Goal: Task Accomplishment & Management: Use online tool/utility

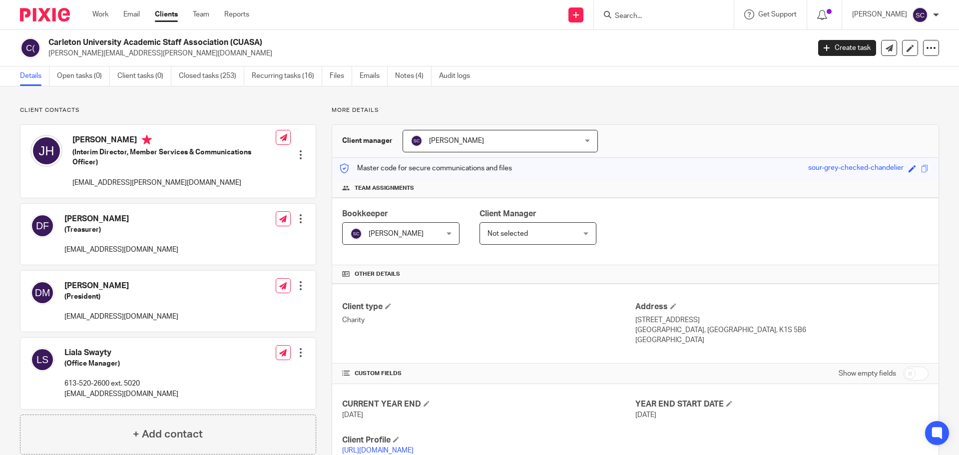
click at [164, 15] on link "Clients" at bounding box center [166, 14] width 23 height 10
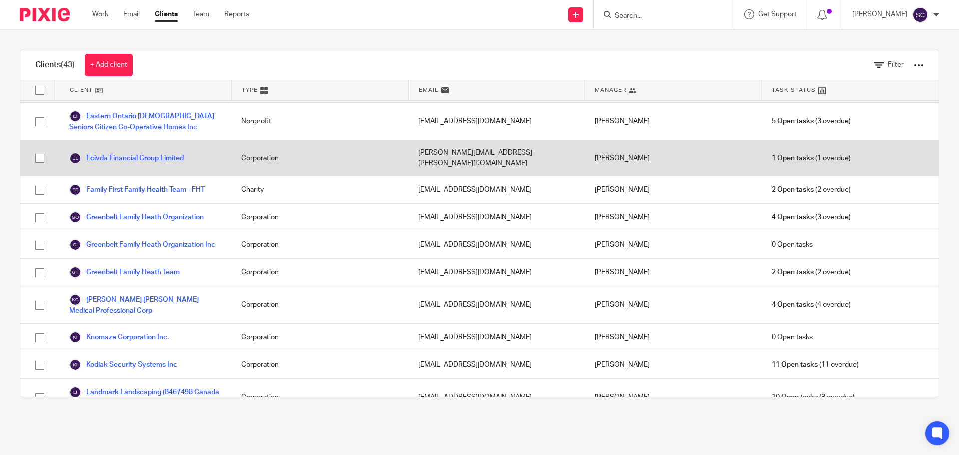
scroll to position [500, 0]
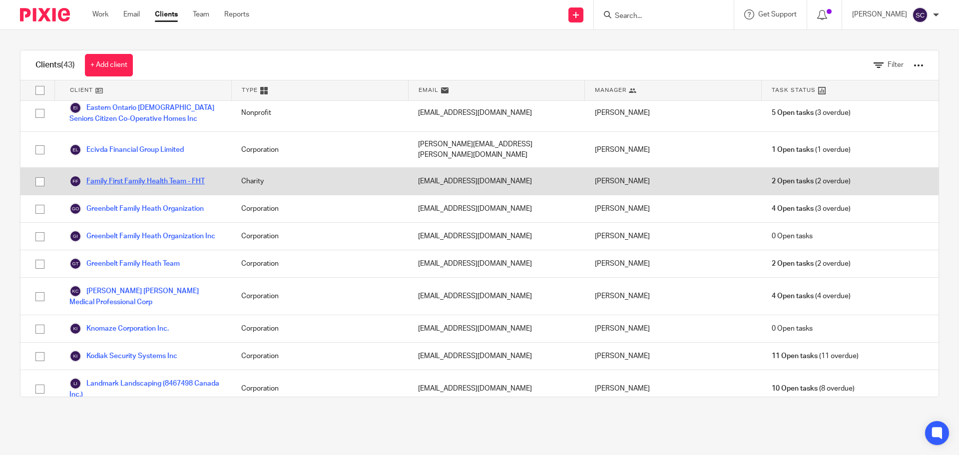
click at [104, 175] on link "Family First Family Health Team - FHT" at bounding box center [136, 181] width 135 height 12
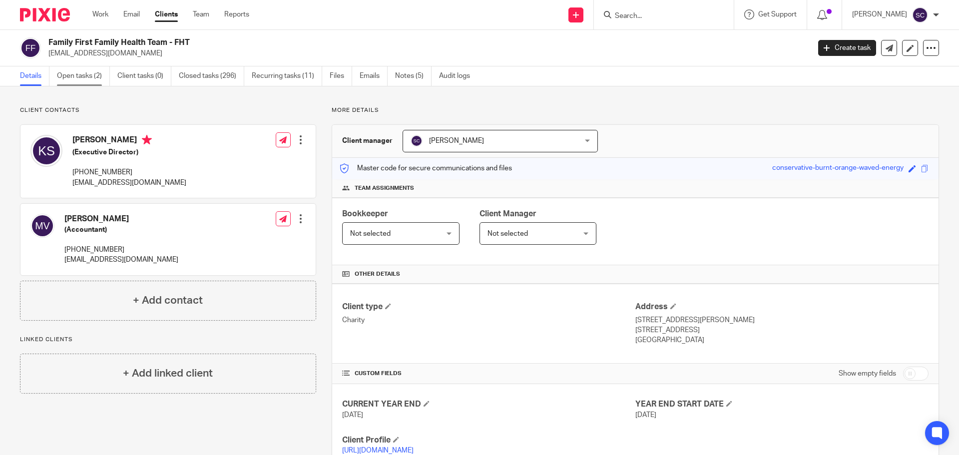
click at [74, 76] on link "Open tasks (2)" at bounding box center [83, 75] width 53 height 19
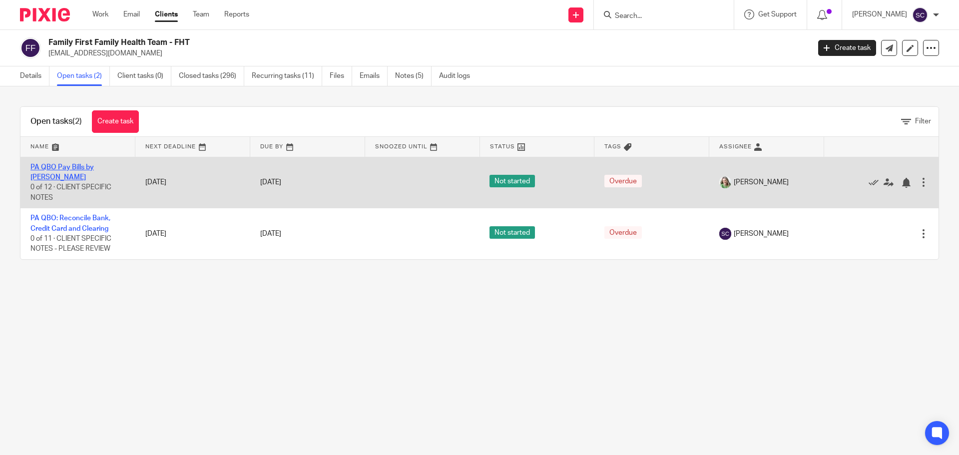
click at [56, 166] on link "PA QBO Pay Bills by [PERSON_NAME]" at bounding box center [61, 172] width 63 height 17
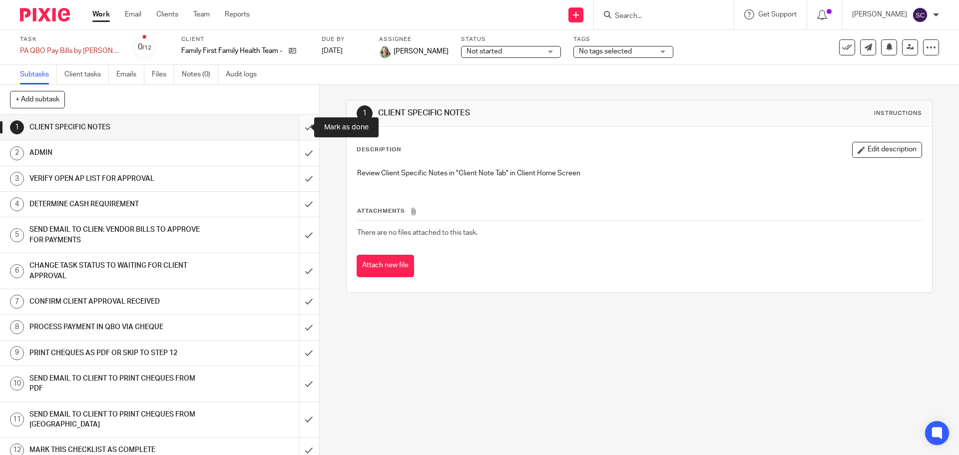
click at [300, 127] on input "submit" at bounding box center [159, 127] width 319 height 25
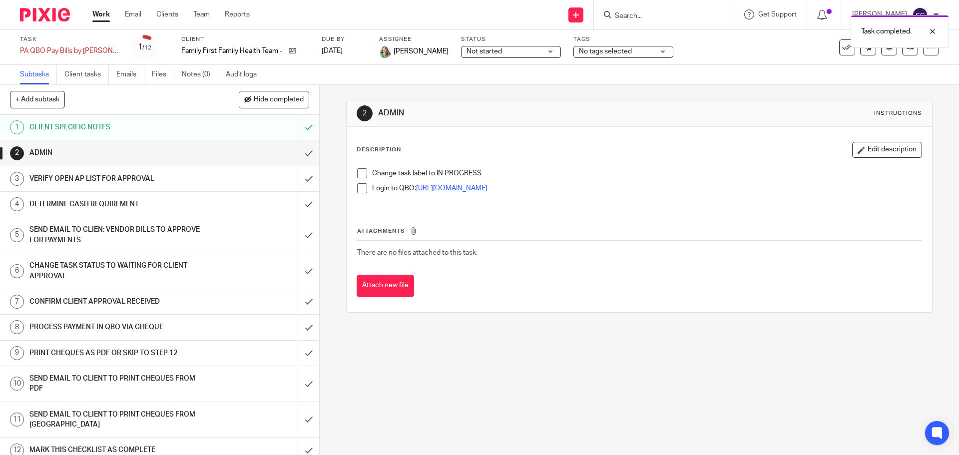
click at [360, 173] on span at bounding box center [362, 173] width 10 height 10
click at [357, 185] on span at bounding box center [362, 188] width 10 height 10
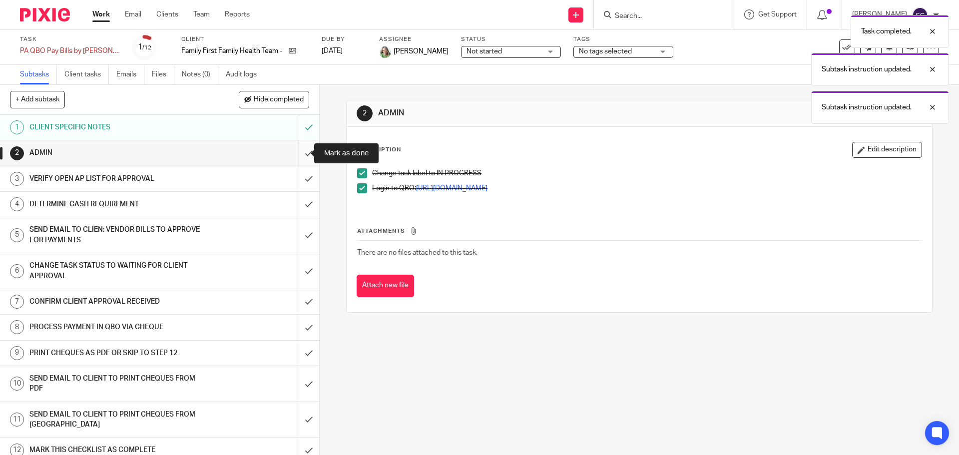
click at [297, 154] on input "submit" at bounding box center [159, 152] width 319 height 25
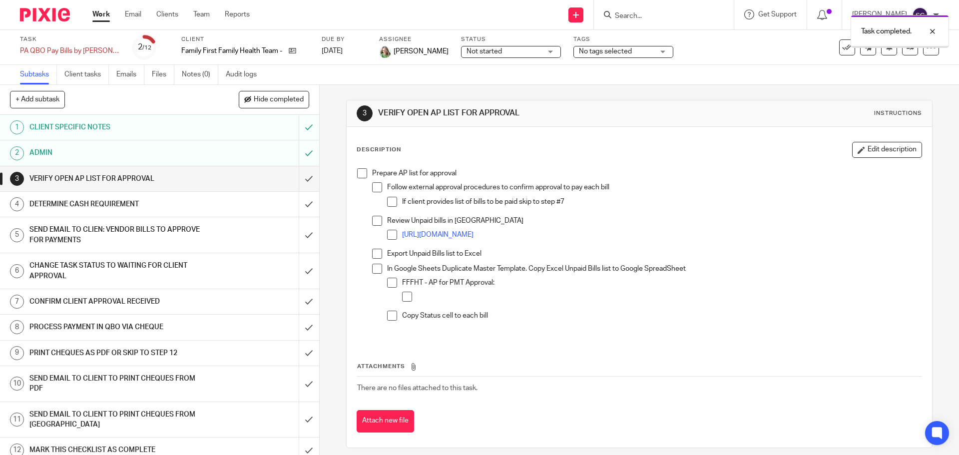
click at [362, 174] on span at bounding box center [362, 173] width 10 height 10
click at [297, 179] on input "submit" at bounding box center [159, 178] width 319 height 25
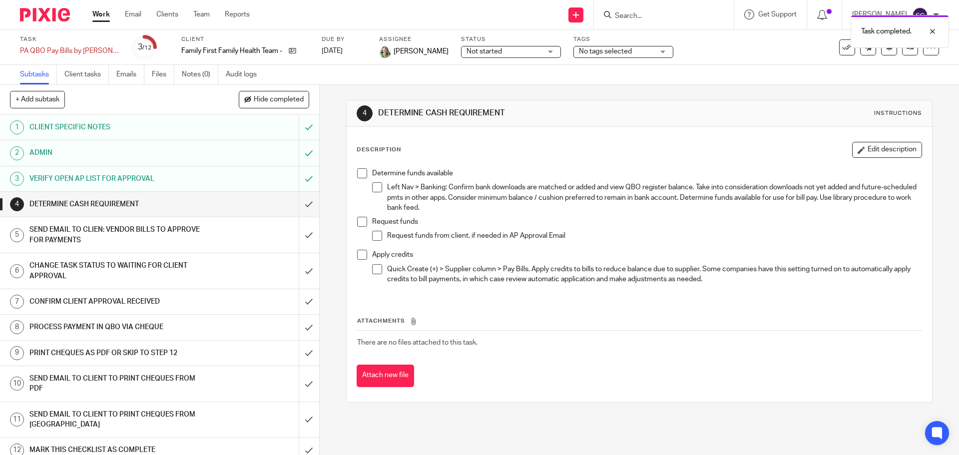
drag, startPoint x: 361, startPoint y: 173, endPoint x: 361, endPoint y: 179, distance: 6.5
click at [361, 172] on span at bounding box center [362, 173] width 10 height 10
click at [360, 226] on span at bounding box center [362, 222] width 10 height 10
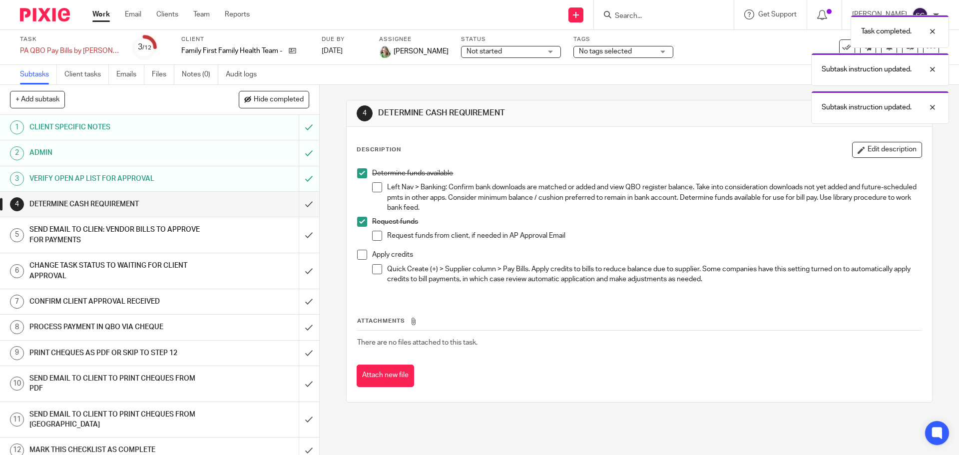
click at [358, 253] on span at bounding box center [362, 255] width 10 height 10
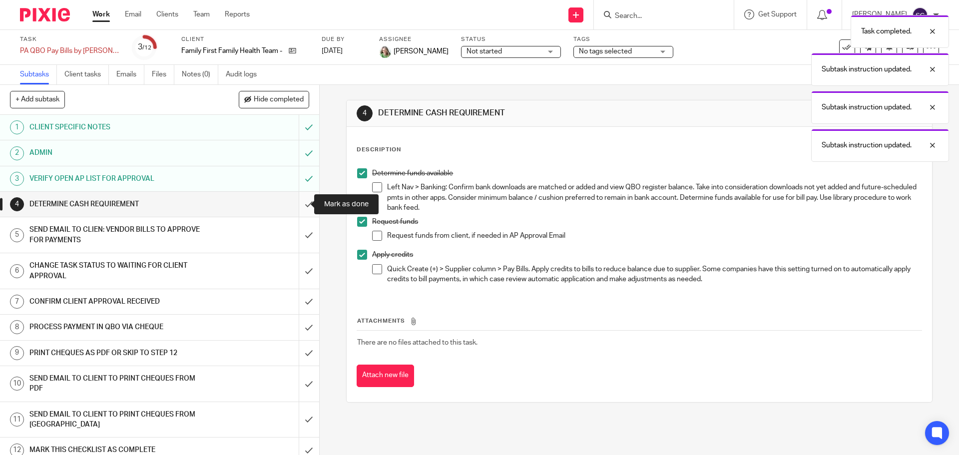
click at [298, 206] on input "submit" at bounding box center [159, 204] width 319 height 25
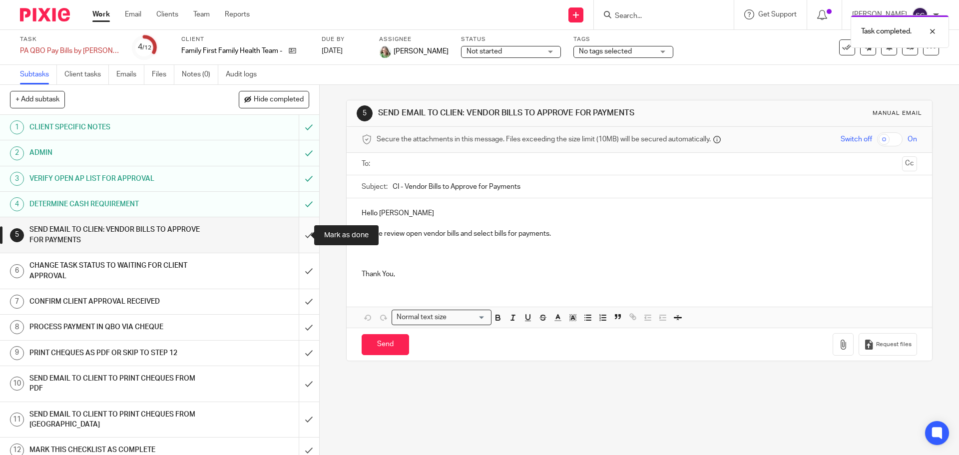
click at [297, 234] on input "submit" at bounding box center [159, 234] width 319 height 35
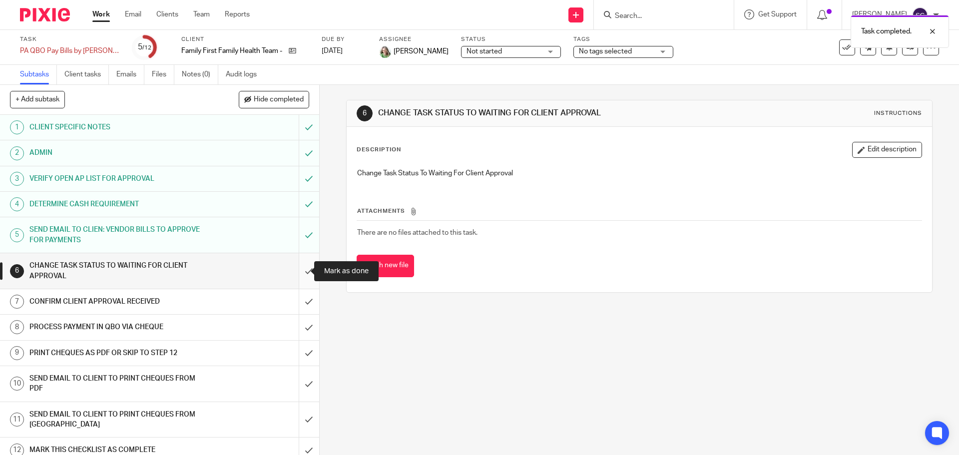
click at [298, 272] on input "submit" at bounding box center [159, 270] width 319 height 35
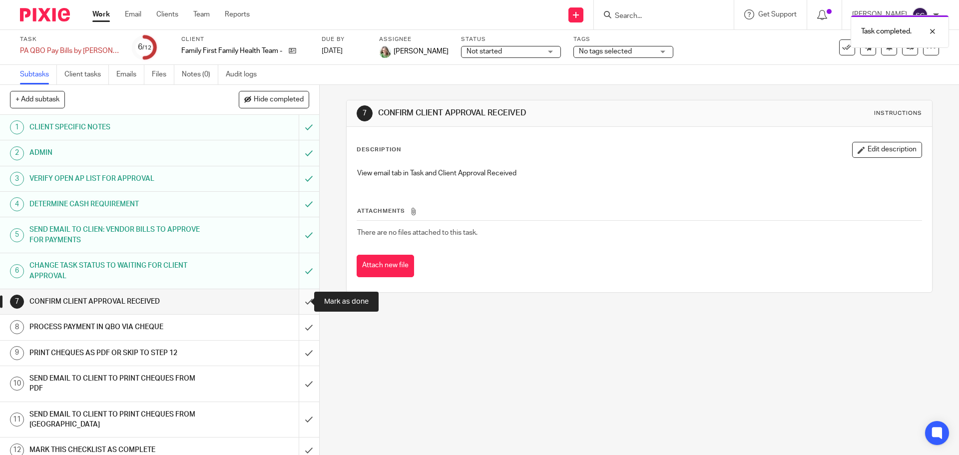
click at [297, 303] on input "submit" at bounding box center [159, 301] width 319 height 25
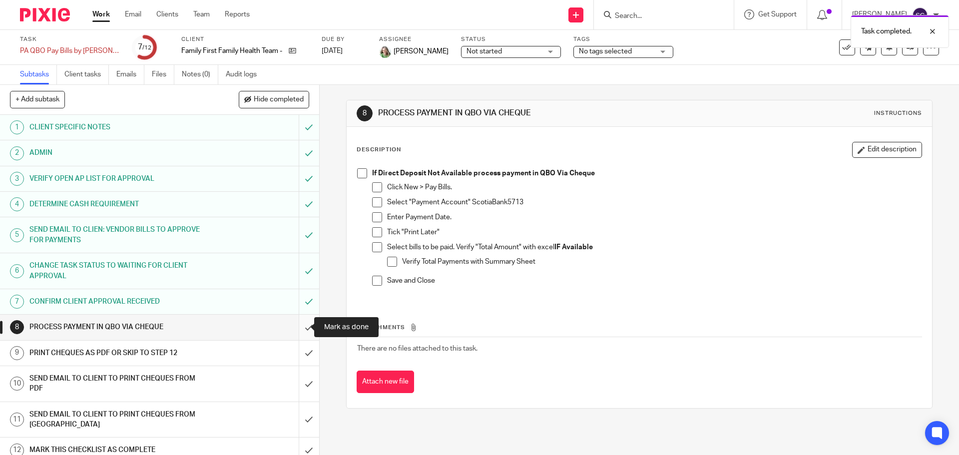
click at [298, 326] on input "submit" at bounding box center [159, 327] width 319 height 25
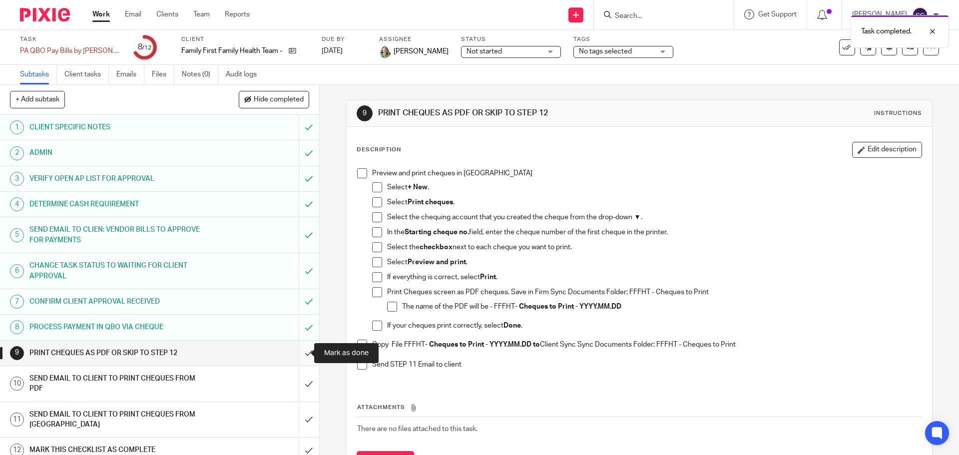
click at [296, 356] on input "submit" at bounding box center [159, 353] width 319 height 25
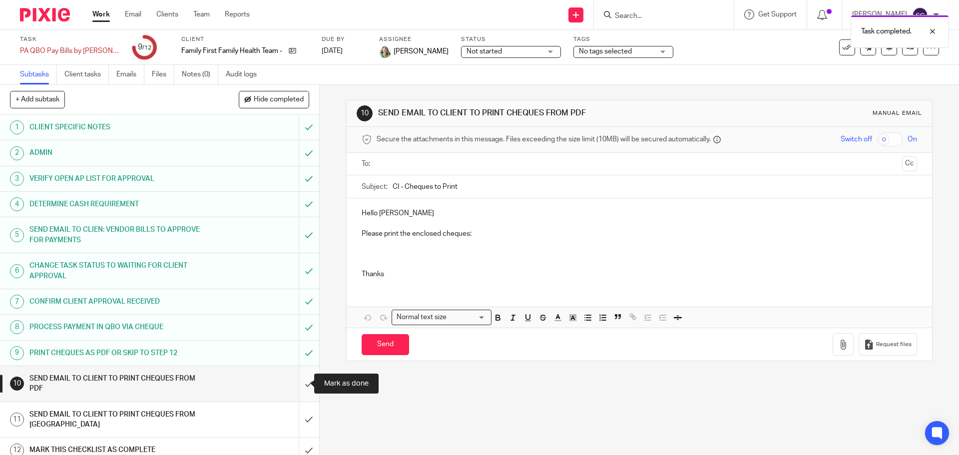
click at [297, 383] on input "submit" at bounding box center [159, 383] width 319 height 35
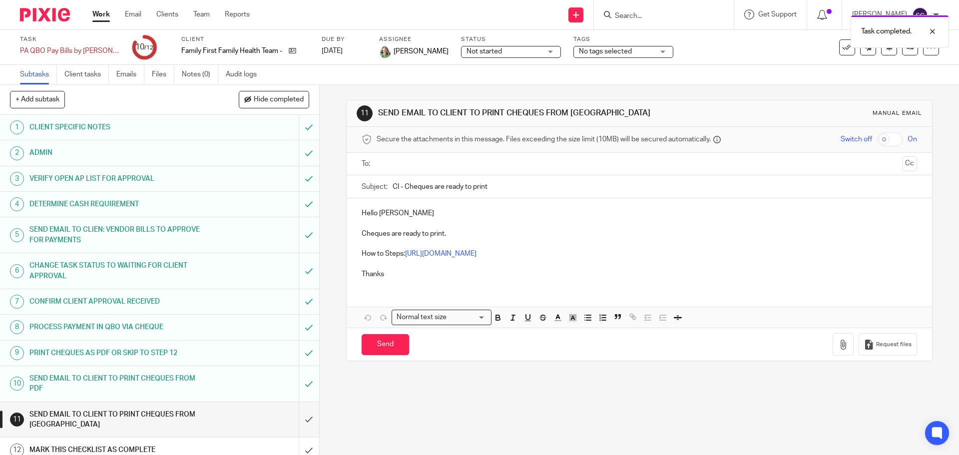
click at [389, 163] on input "text" at bounding box center [639, 163] width 518 height 11
click at [902, 167] on button "Cc" at bounding box center [909, 164] width 15 height 15
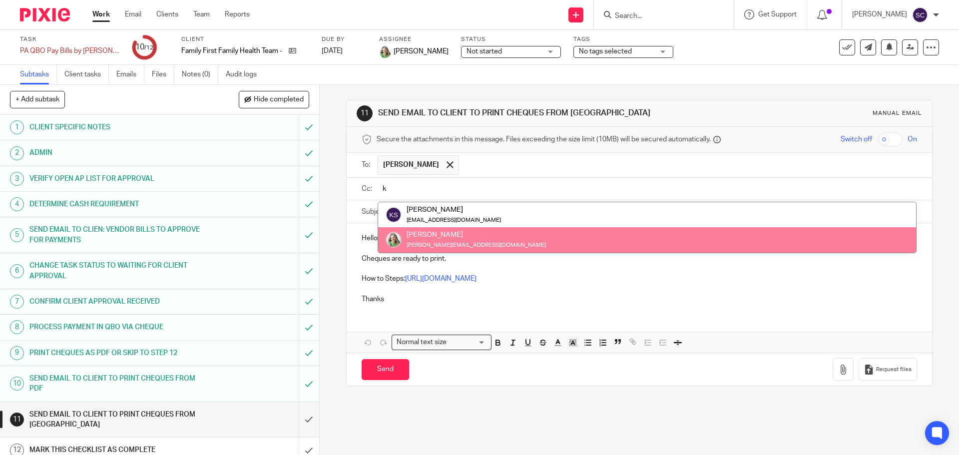
type input "k"
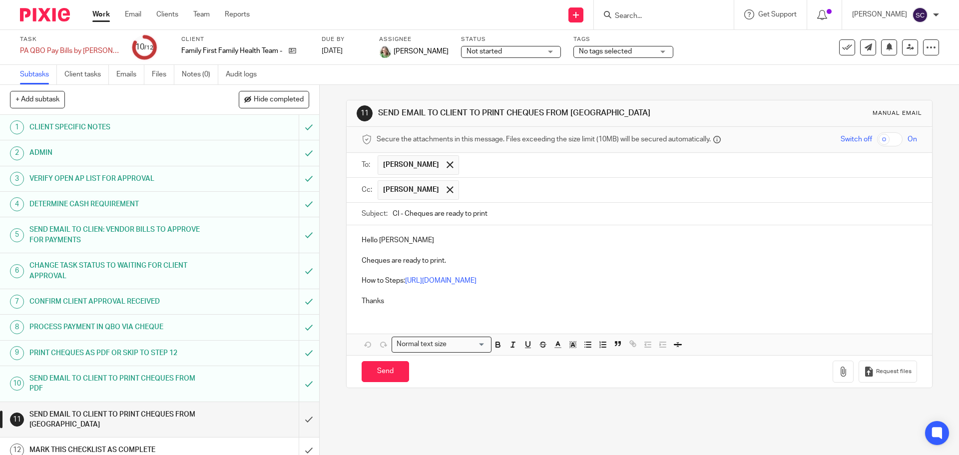
drag, startPoint x: 392, startPoint y: 216, endPoint x: 397, endPoint y: 216, distance: 5.0
click at [397, 216] on input "CI - Cheques are ready to print" at bounding box center [655, 214] width 524 height 22
click at [506, 215] on input "FF FHT - Cheques are ready to print" at bounding box center [655, 214] width 524 height 22
type input "FF FHT - Cheques are ready to print - 09/22/2025"
click at [391, 300] on p "Thanks" at bounding box center [639, 301] width 555 height 10
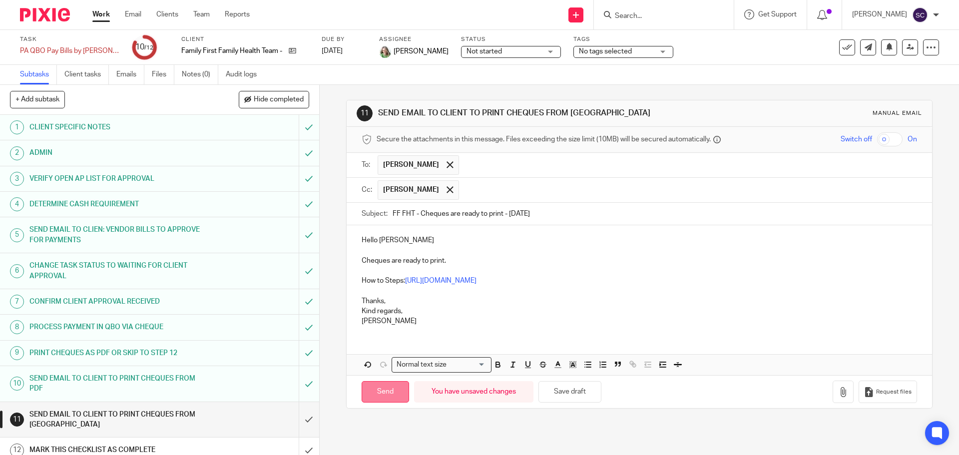
click at [376, 389] on input "Send" at bounding box center [385, 391] width 47 height 21
type input "Sent"
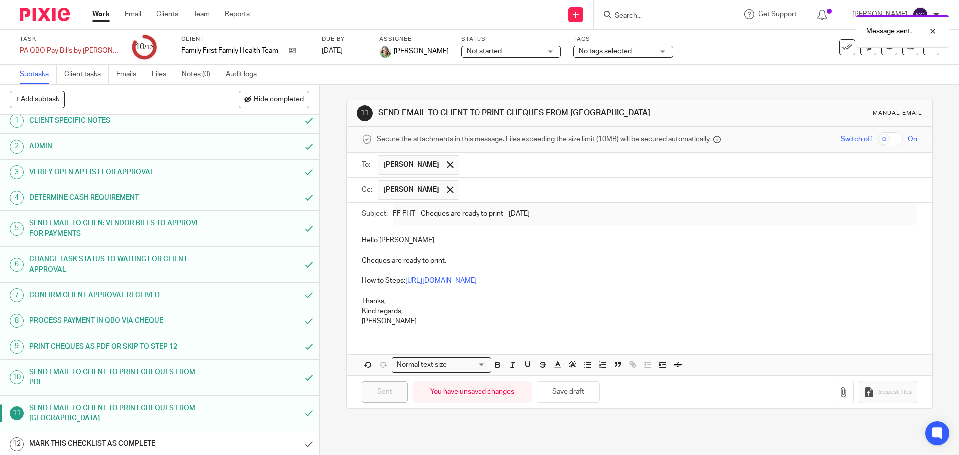
scroll to position [8, 0]
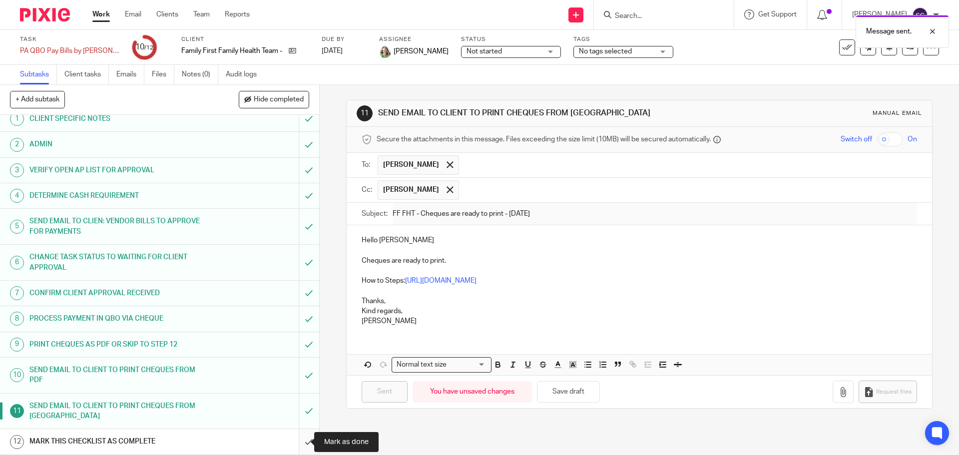
click at [297, 443] on input "submit" at bounding box center [159, 441] width 319 height 25
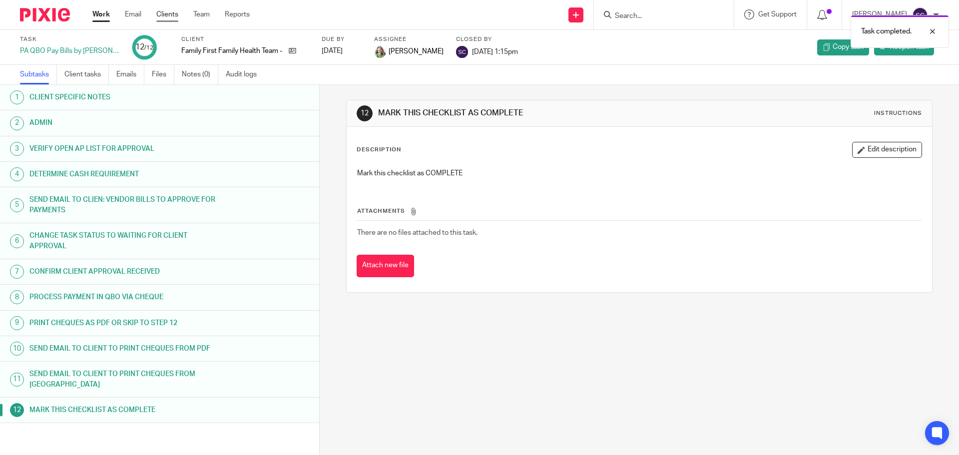
click at [172, 13] on link "Clients" at bounding box center [167, 14] width 22 height 10
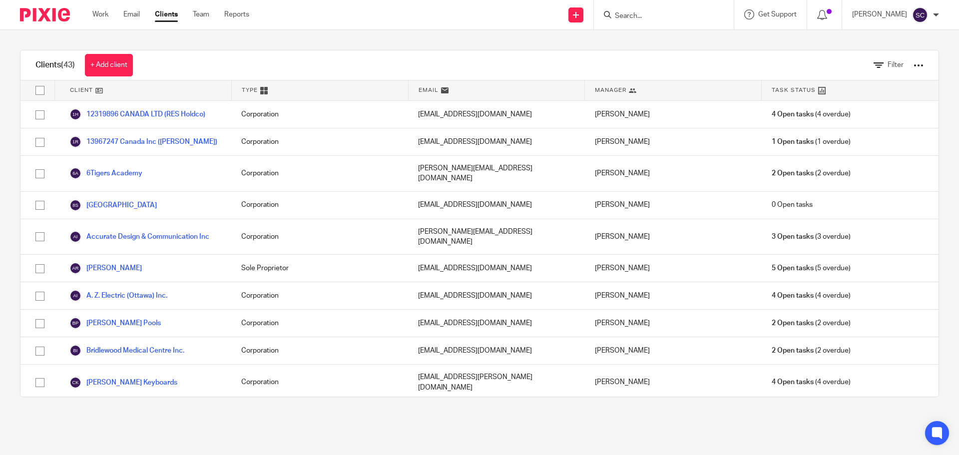
click at [639, 16] on input "Search" at bounding box center [659, 16] width 90 height 9
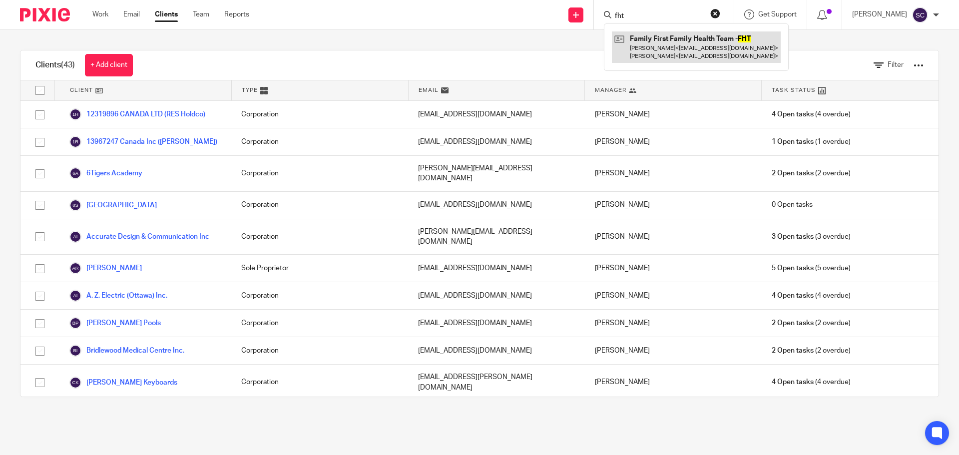
type input "fht"
click at [657, 45] on link at bounding box center [696, 46] width 169 height 31
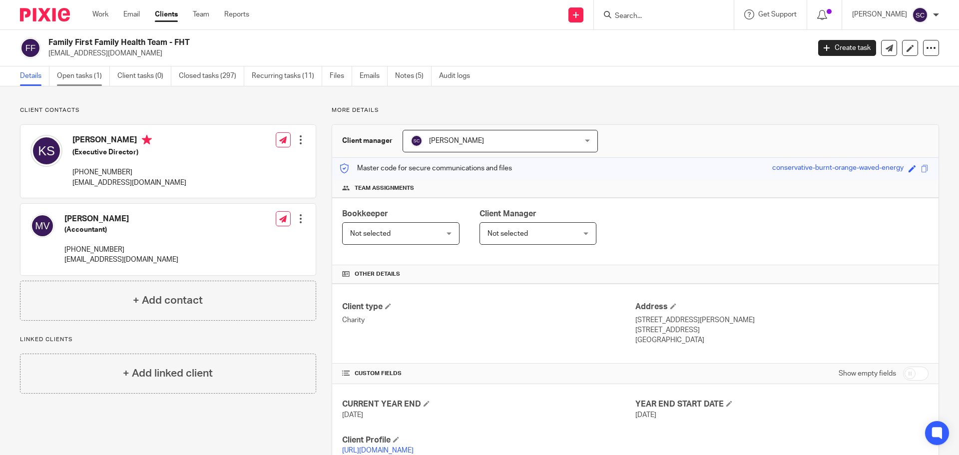
click at [72, 75] on link "Open tasks (1)" at bounding box center [83, 75] width 53 height 19
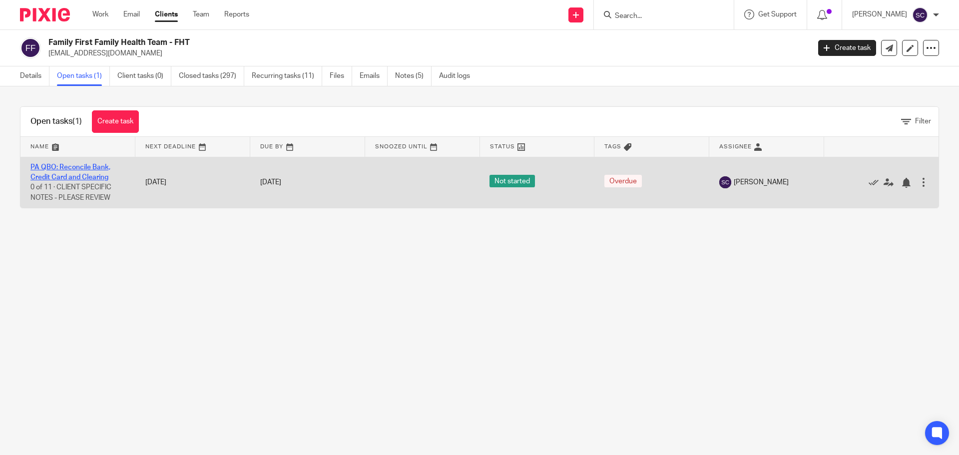
click at [78, 166] on link "PA QBO: Reconcile Bank, Credit Card and Clearing" at bounding box center [70, 172] width 80 height 17
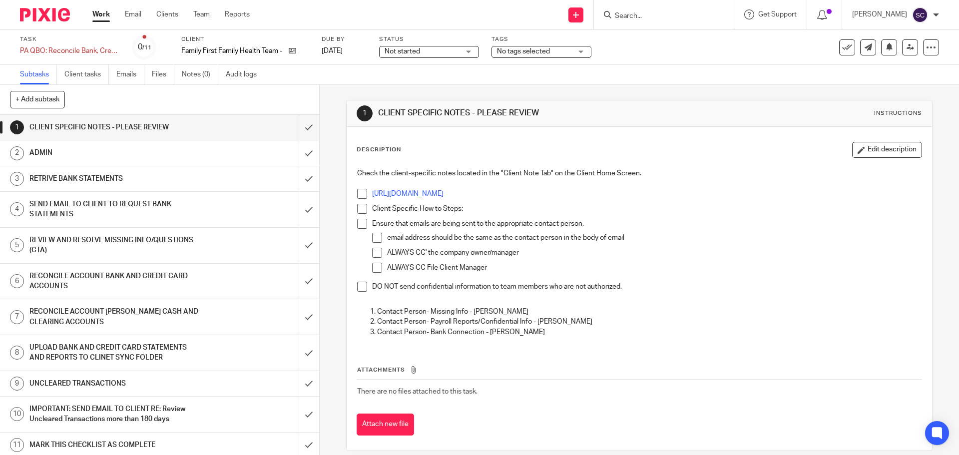
click at [360, 194] on span at bounding box center [362, 194] width 10 height 10
click at [358, 210] on span at bounding box center [362, 209] width 10 height 10
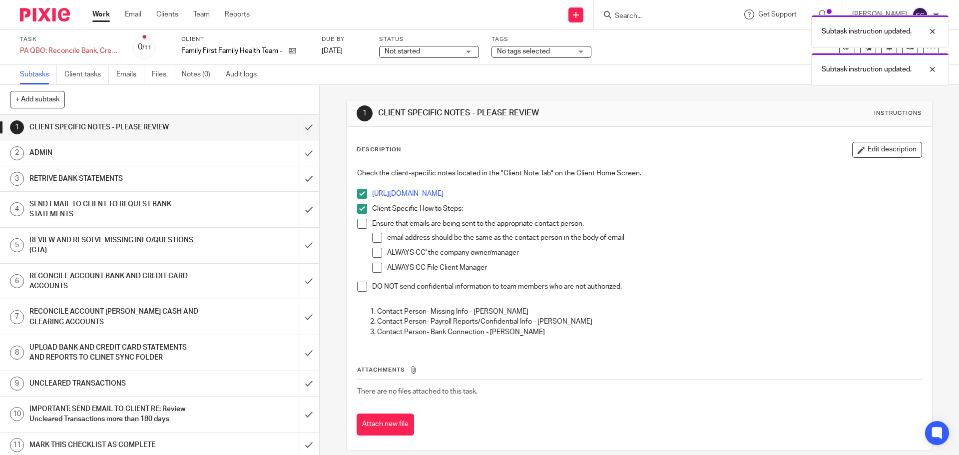
click at [361, 225] on span at bounding box center [362, 224] width 10 height 10
click at [362, 288] on span at bounding box center [362, 287] width 10 height 10
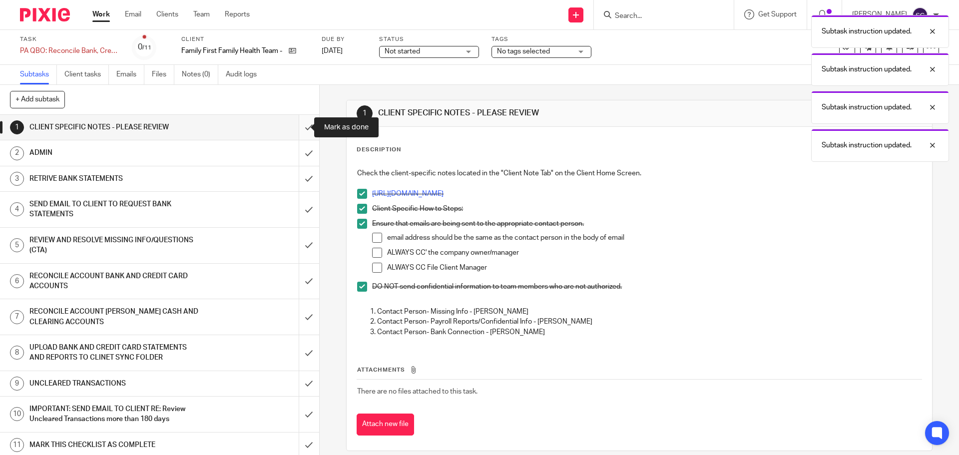
click at [297, 128] on input "submit" at bounding box center [159, 127] width 319 height 25
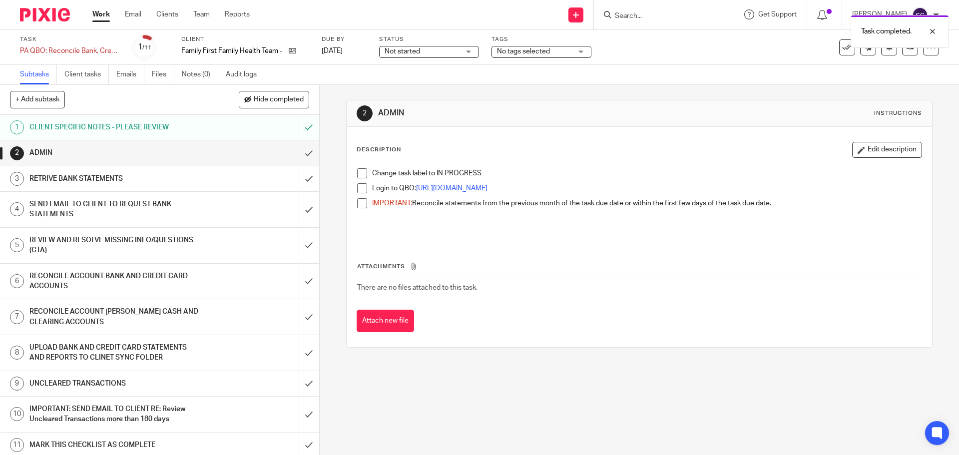
drag, startPoint x: 296, startPoint y: 155, endPoint x: 388, endPoint y: 243, distance: 127.2
click at [388, 243] on div "+ Add subtask Hide completed Cancel + Add 1 CLIENT SPECIFIC NOTES - PLEASE REVI…" at bounding box center [479, 270] width 959 height 370
click at [362, 173] on span at bounding box center [362, 173] width 10 height 10
click at [359, 187] on span at bounding box center [362, 188] width 10 height 10
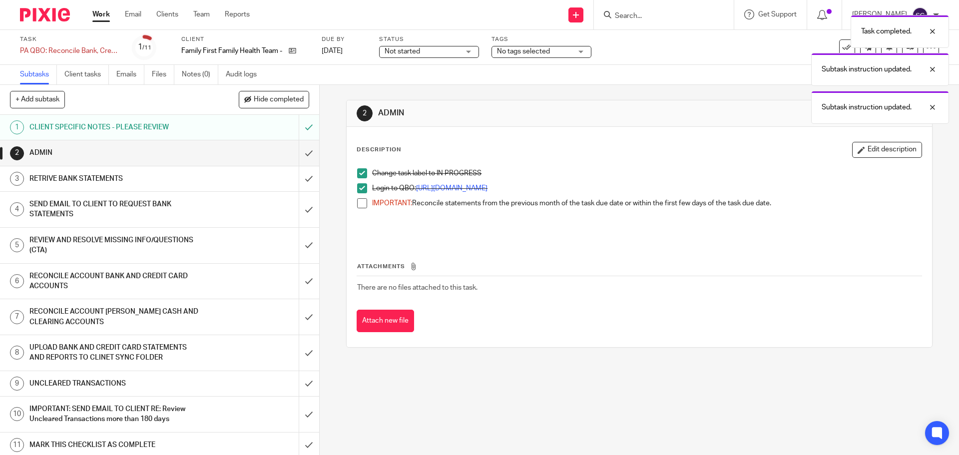
click at [357, 202] on span at bounding box center [362, 203] width 10 height 10
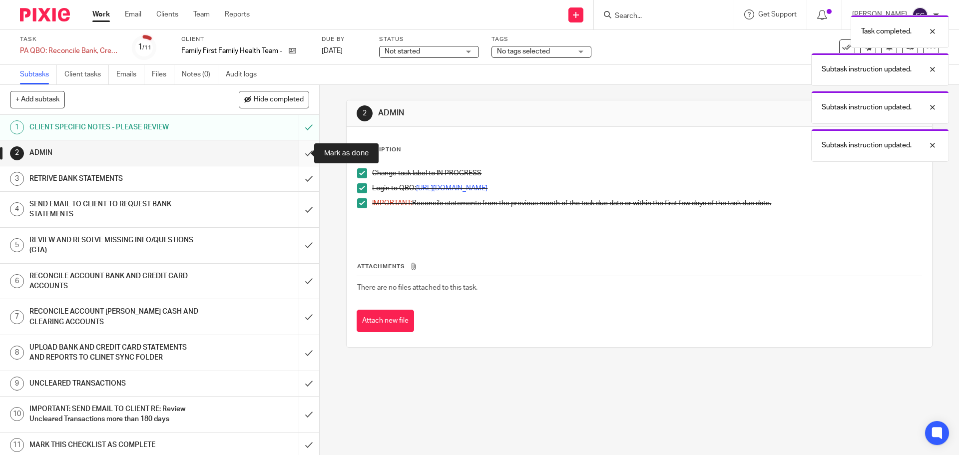
click at [295, 153] on input "submit" at bounding box center [159, 152] width 319 height 25
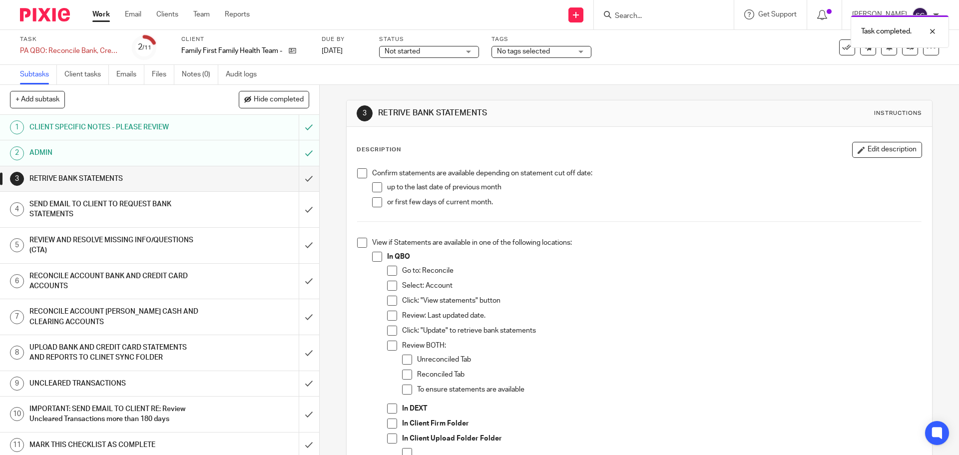
click at [359, 175] on span at bounding box center [362, 173] width 10 height 10
click at [358, 240] on span at bounding box center [362, 243] width 10 height 10
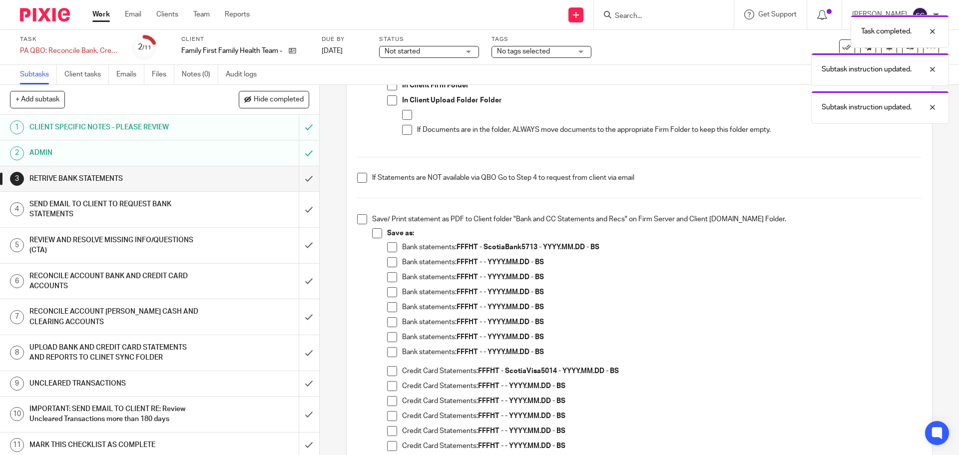
scroll to position [350, 0]
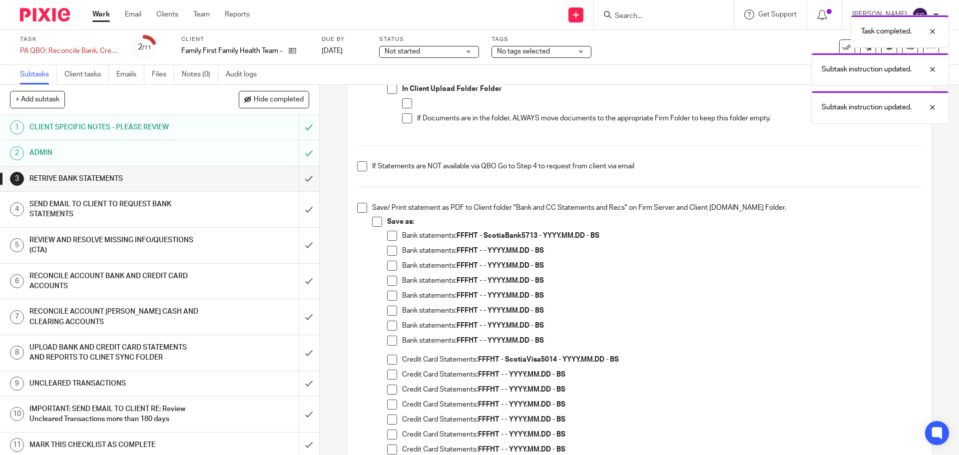
click at [359, 211] on span at bounding box center [362, 208] width 10 height 10
click at [372, 221] on span at bounding box center [377, 222] width 10 height 10
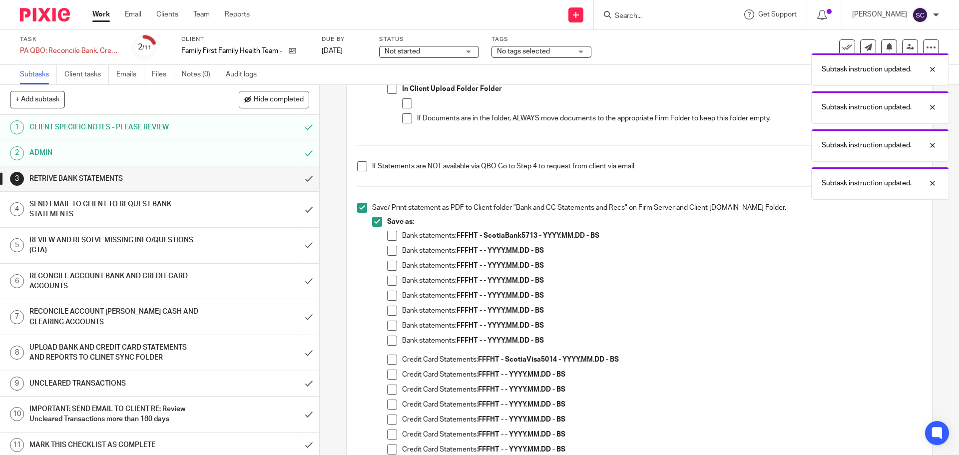
click at [389, 235] on span at bounding box center [392, 236] width 10 height 10
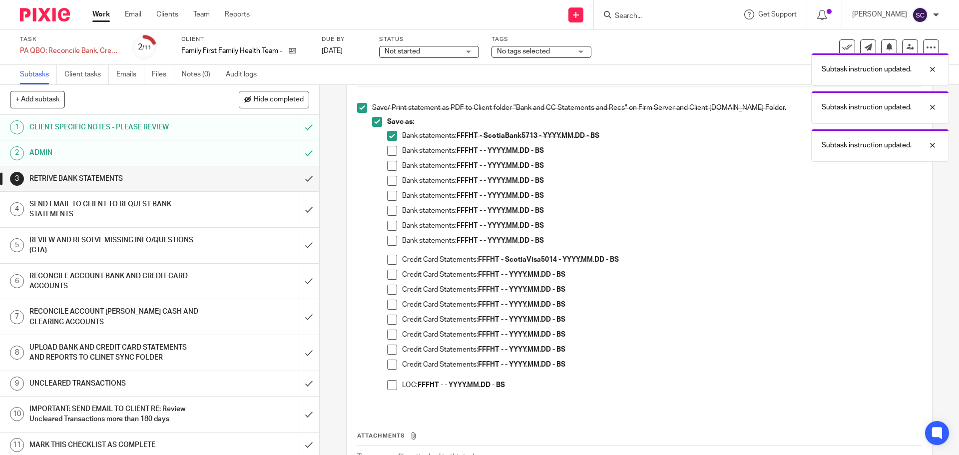
drag, startPoint x: 389, startPoint y: 256, endPoint x: 371, endPoint y: 224, distance: 37.1
click at [388, 256] on span at bounding box center [392, 260] width 10 height 10
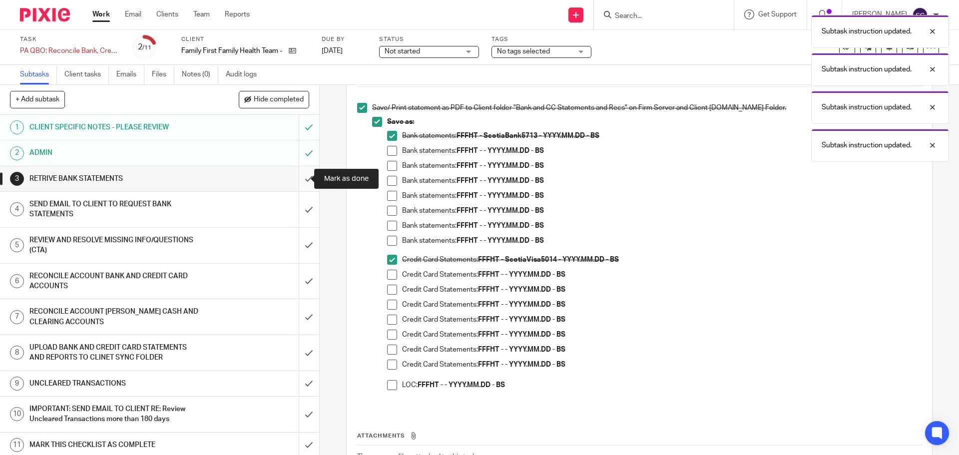
click at [297, 177] on input "submit" at bounding box center [159, 178] width 319 height 25
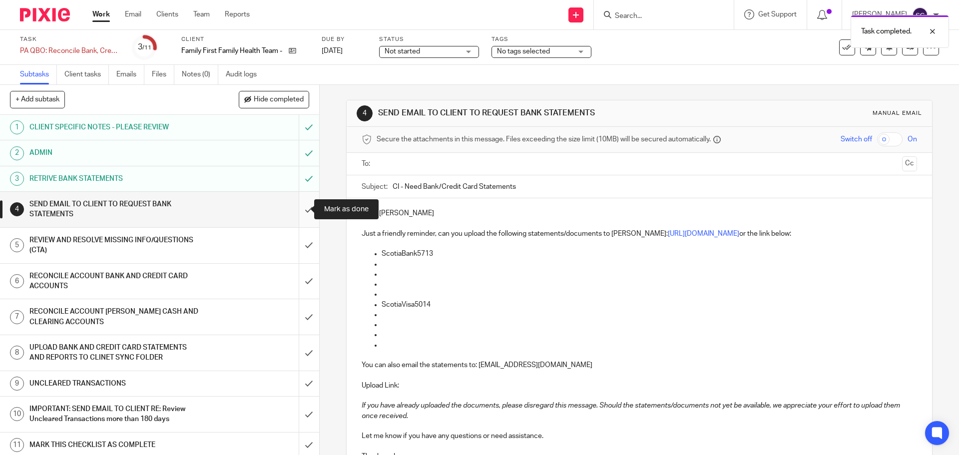
click at [300, 209] on input "submit" at bounding box center [159, 209] width 319 height 35
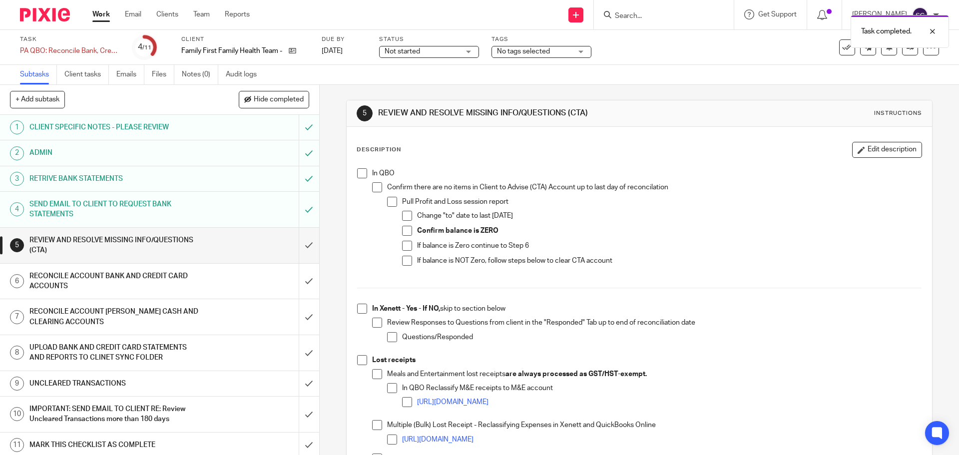
click at [361, 173] on span at bounding box center [362, 173] width 10 height 10
click at [357, 311] on span at bounding box center [362, 309] width 10 height 10
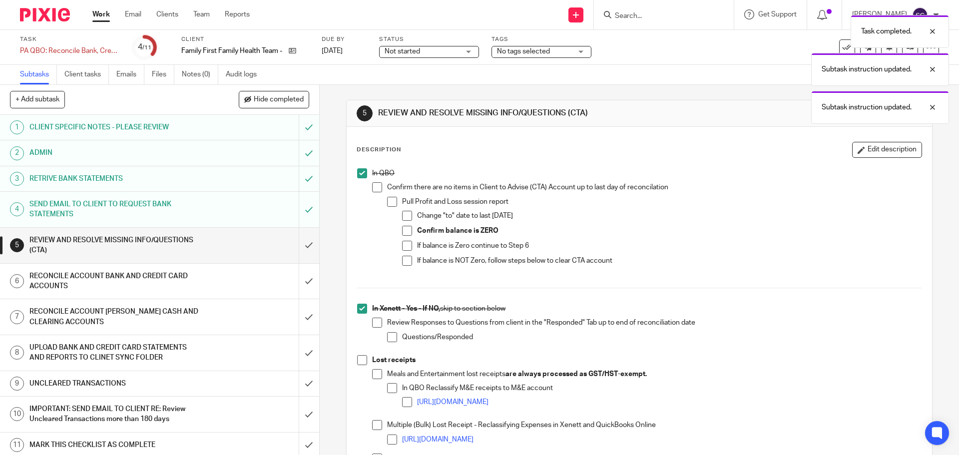
click at [360, 358] on span at bounding box center [362, 360] width 10 height 10
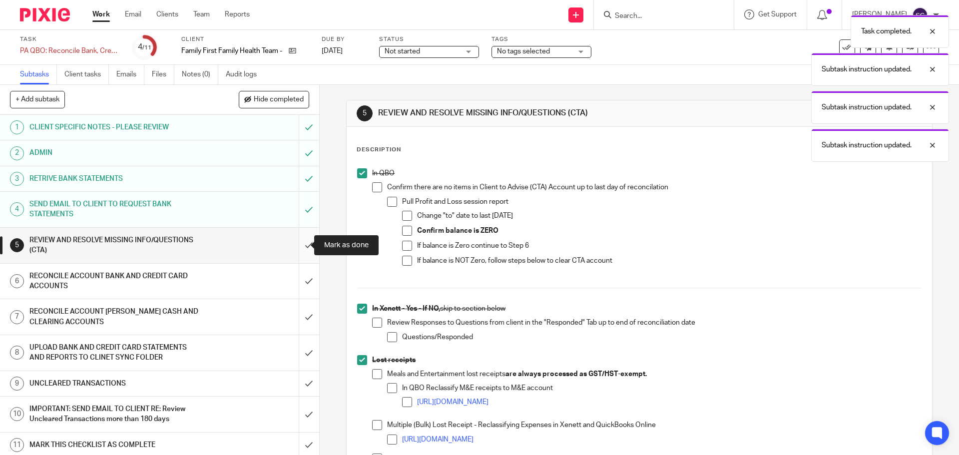
click at [299, 243] on input "submit" at bounding box center [159, 245] width 319 height 35
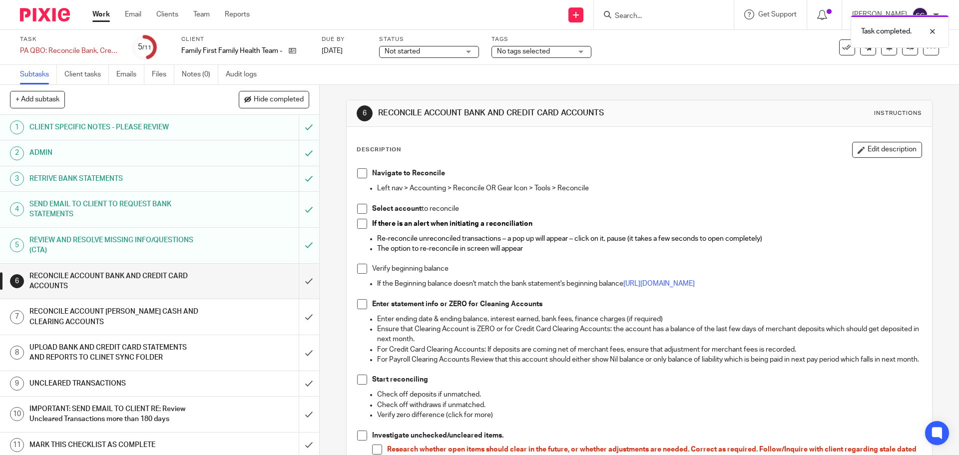
click at [357, 174] on span at bounding box center [362, 173] width 10 height 10
click at [359, 209] on span at bounding box center [362, 209] width 10 height 10
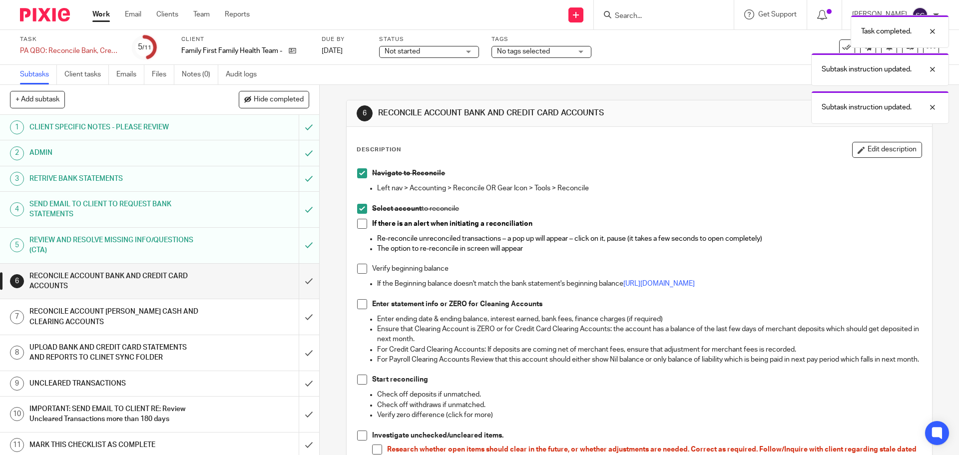
drag, startPoint x: 360, startPoint y: 224, endPoint x: 355, endPoint y: 260, distance: 36.3
click at [360, 225] on span at bounding box center [362, 224] width 10 height 10
click at [359, 268] on span at bounding box center [362, 269] width 10 height 10
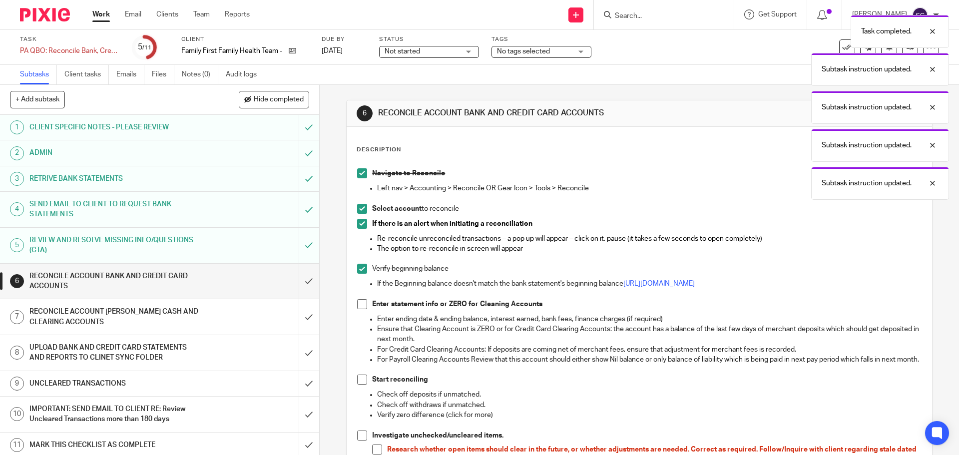
click at [362, 306] on span at bounding box center [362, 304] width 10 height 10
click at [359, 385] on span at bounding box center [362, 380] width 10 height 10
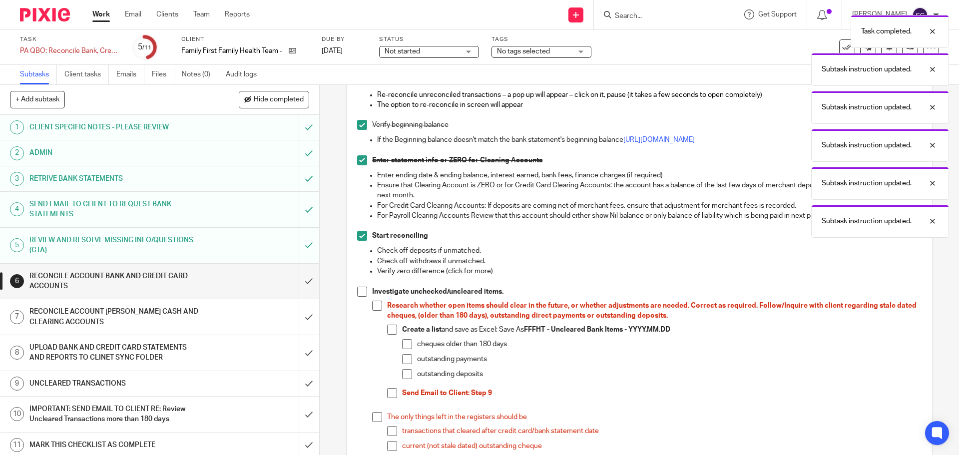
scroll to position [200, 0]
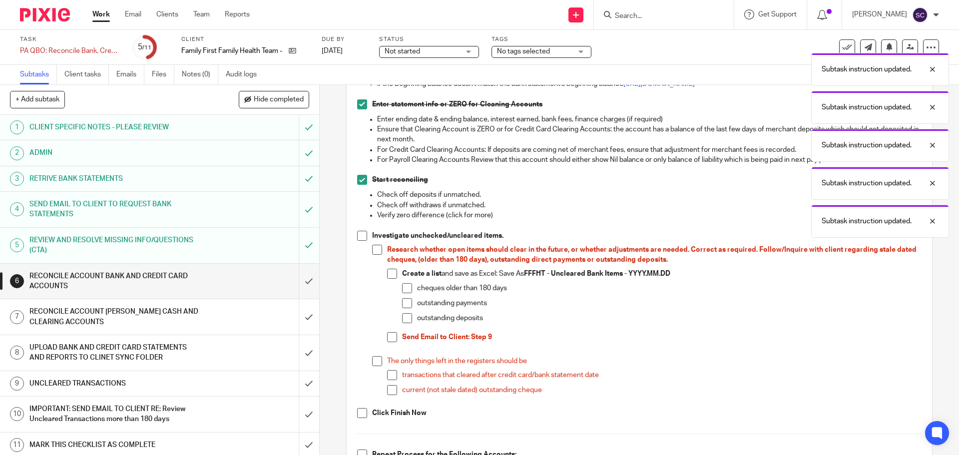
click at [358, 241] on span at bounding box center [362, 236] width 10 height 10
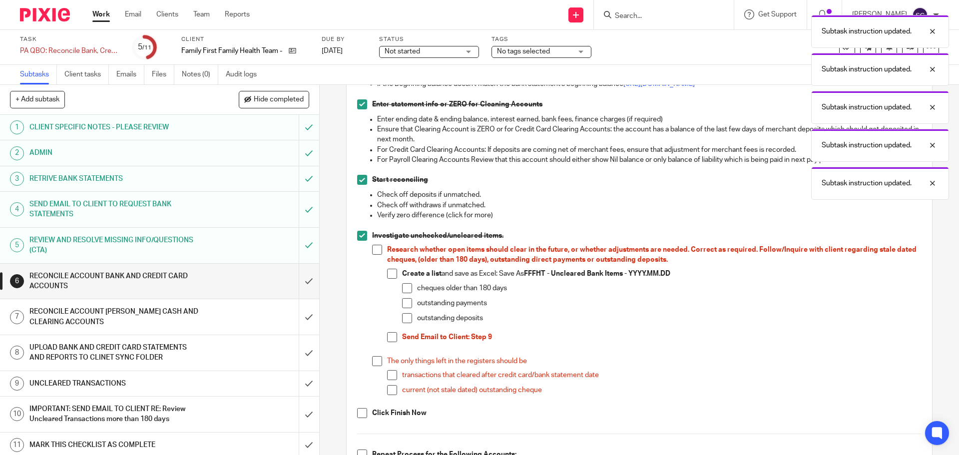
click at [359, 418] on span at bounding box center [362, 413] width 10 height 10
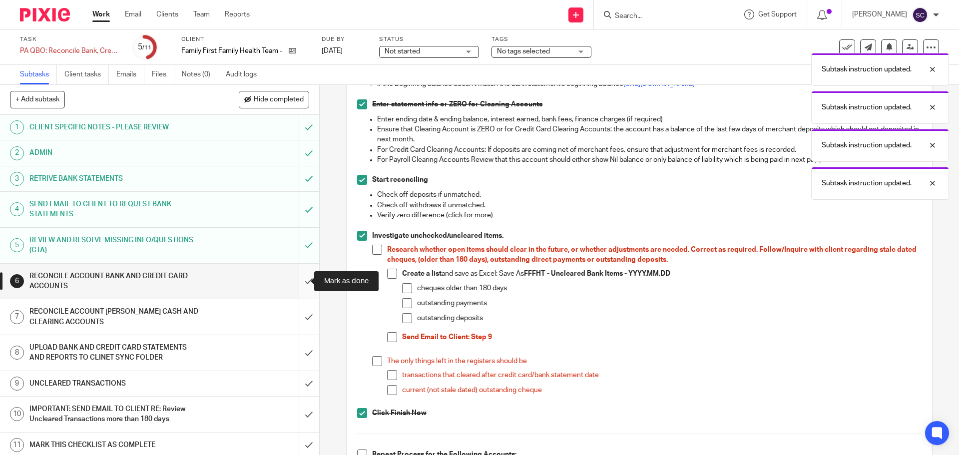
click at [299, 283] on input "submit" at bounding box center [159, 281] width 319 height 35
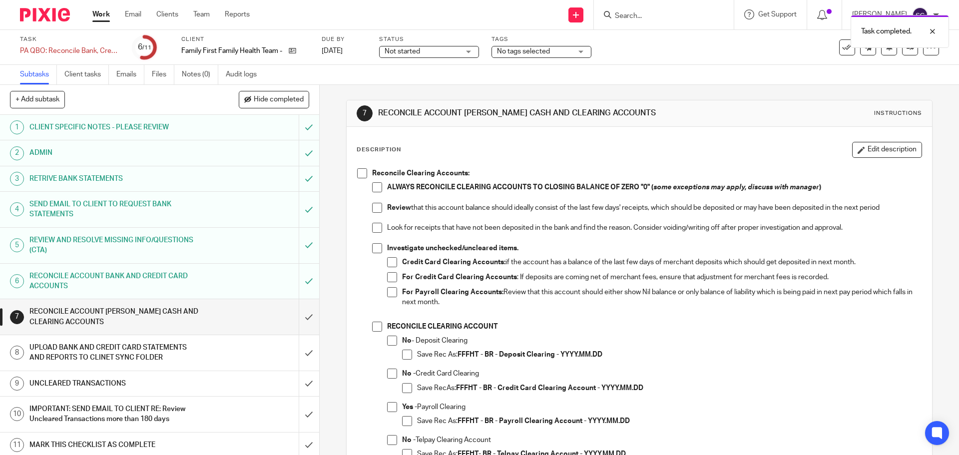
click at [361, 173] on span at bounding box center [362, 173] width 10 height 10
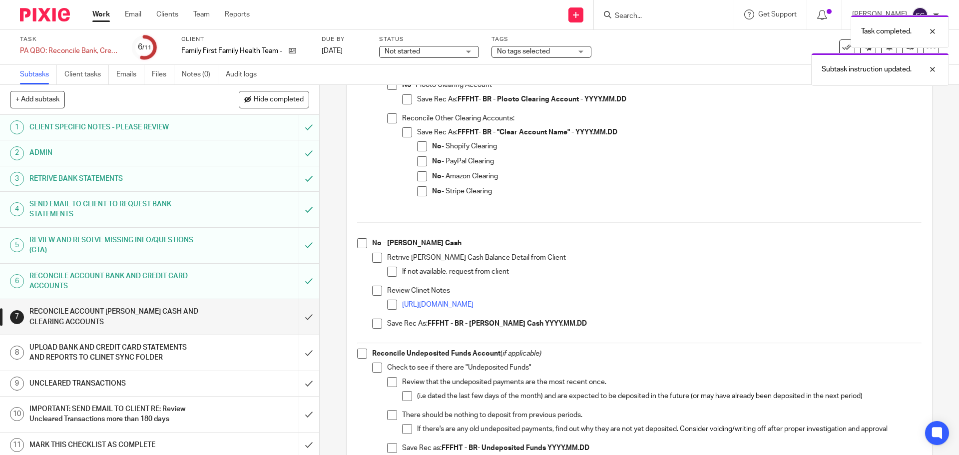
scroll to position [400, 0]
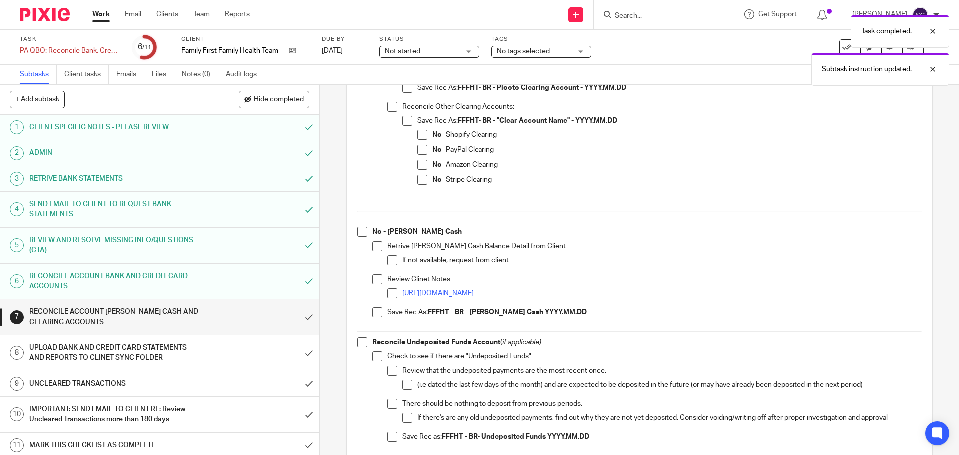
click at [358, 234] on span at bounding box center [362, 232] width 10 height 10
click at [361, 345] on span at bounding box center [362, 342] width 10 height 10
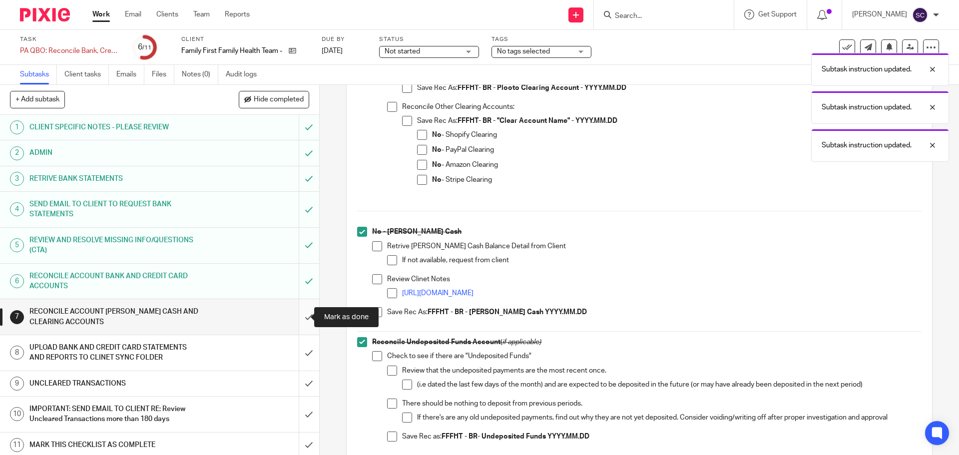
click at [296, 317] on input "submit" at bounding box center [159, 316] width 319 height 35
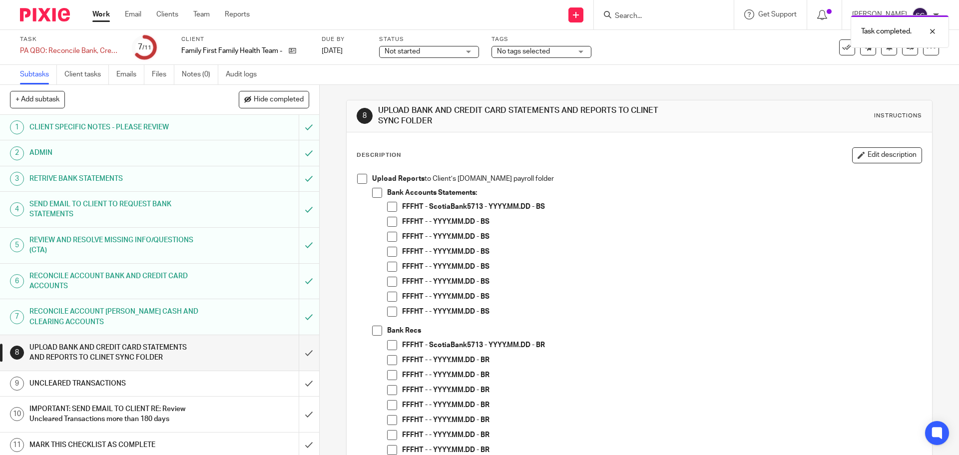
click at [357, 179] on span at bounding box center [362, 179] width 10 height 10
click at [375, 193] on span at bounding box center [377, 193] width 10 height 10
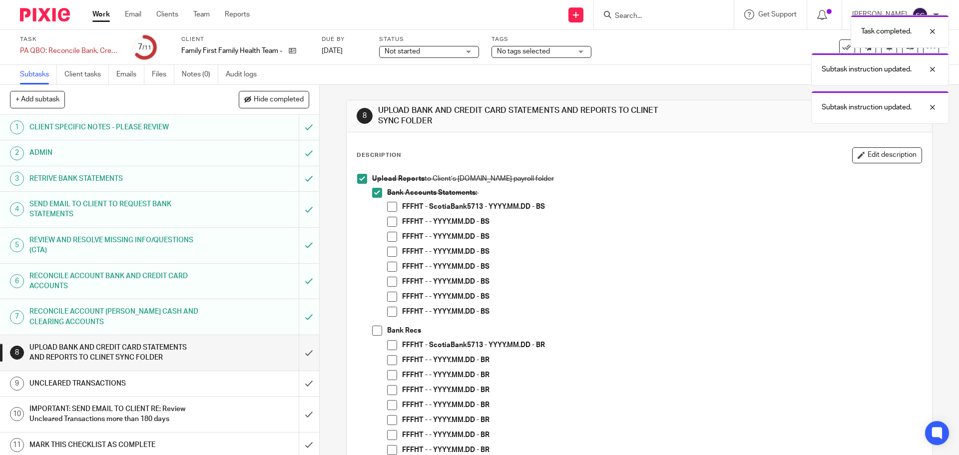
drag, startPoint x: 390, startPoint y: 206, endPoint x: 389, endPoint y: 213, distance: 7.0
click at [390, 206] on span at bounding box center [392, 207] width 10 height 10
click at [375, 331] on span at bounding box center [377, 331] width 10 height 10
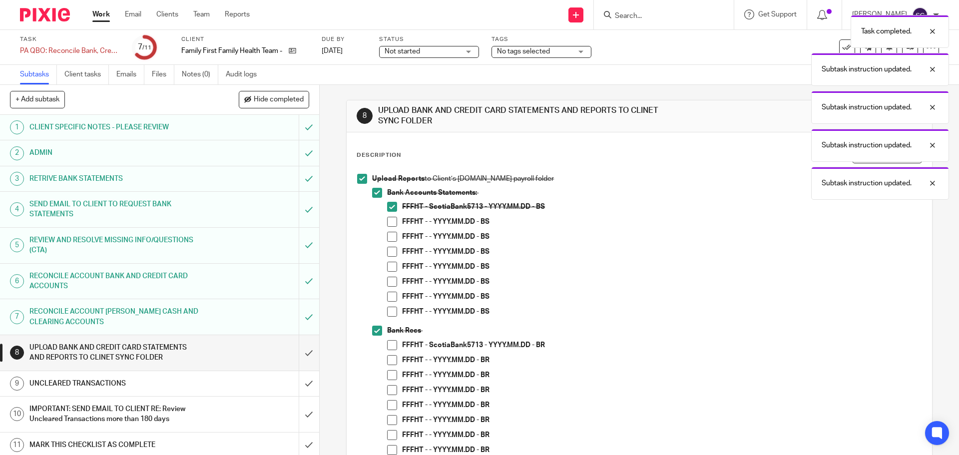
drag, startPoint x: 390, startPoint y: 346, endPoint x: 384, endPoint y: 350, distance: 7.6
click at [390, 346] on span at bounding box center [392, 345] width 10 height 10
click at [299, 351] on input "submit" at bounding box center [159, 352] width 319 height 35
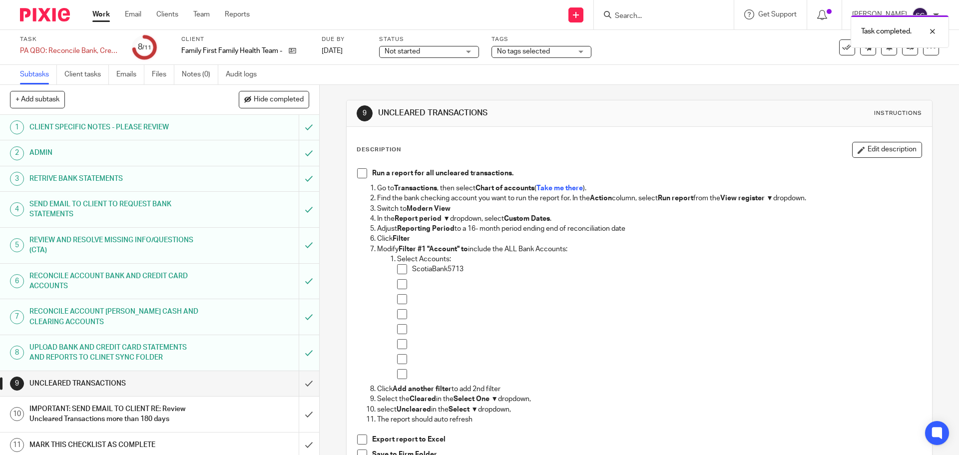
click at [358, 173] on span at bounding box center [362, 173] width 10 height 10
click at [298, 385] on input "submit" at bounding box center [159, 383] width 319 height 25
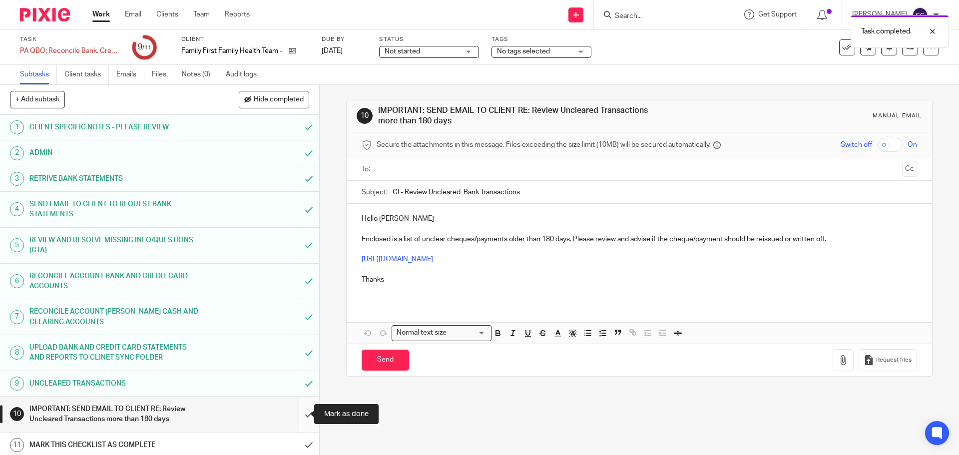
click at [299, 416] on input "submit" at bounding box center [159, 414] width 319 height 35
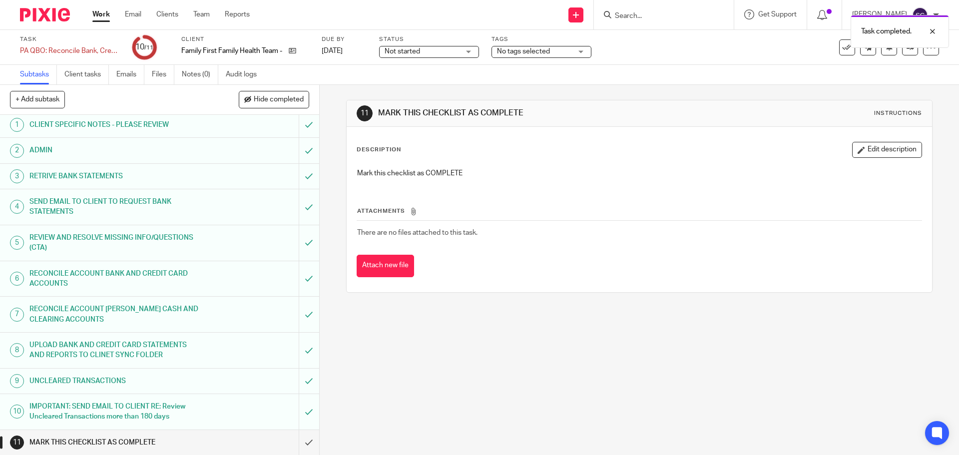
scroll to position [3, 0]
click at [297, 443] on input "submit" at bounding box center [159, 442] width 319 height 25
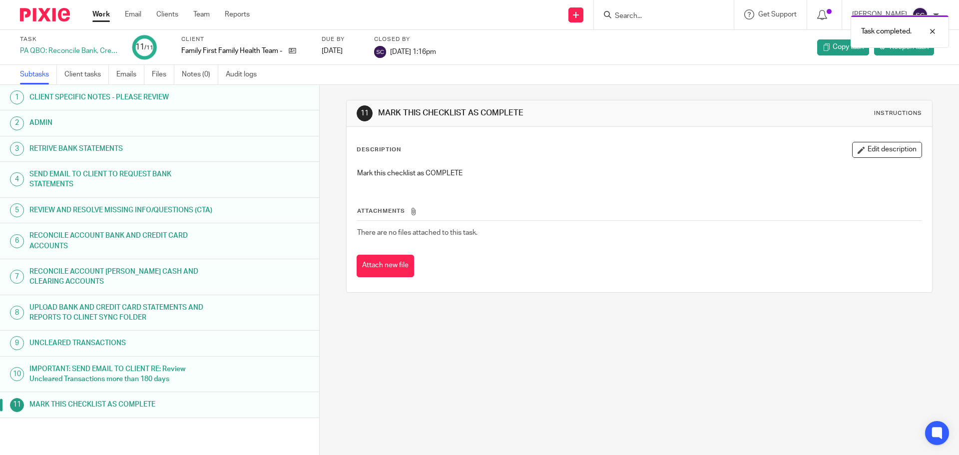
click at [99, 13] on link "Work" at bounding box center [100, 14] width 17 height 10
